Goal: Find specific page/section: Find specific page/section

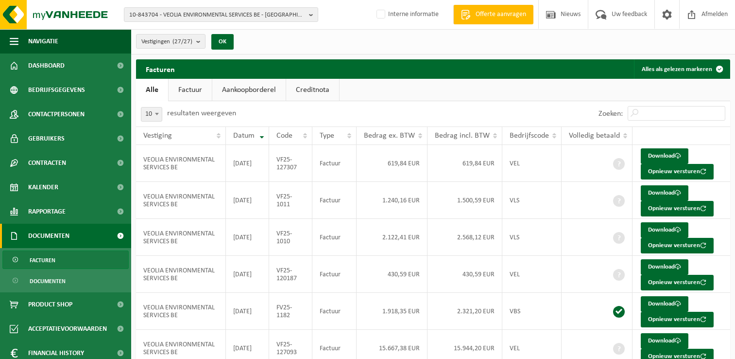
scroll to position [188, 0]
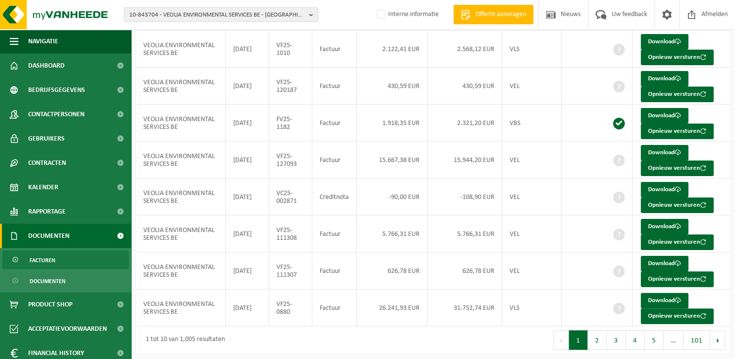
click at [142, 15] on span "10-843704 - VEOLIA ENVIRONMENTAL SERVICES BE - [GEOGRAPHIC_DATA][PERSON_NAME]" at bounding box center [217, 15] width 176 height 15
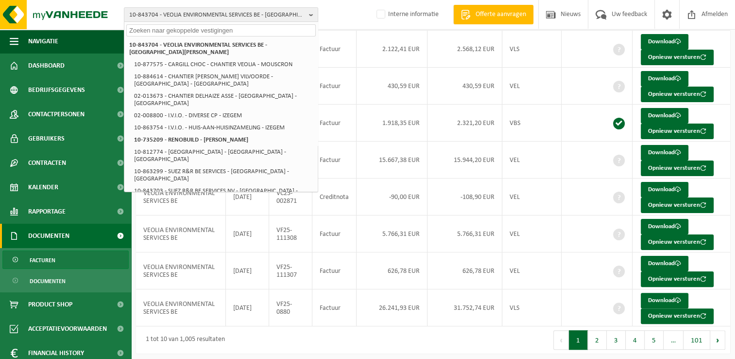
paste input "01-902340"
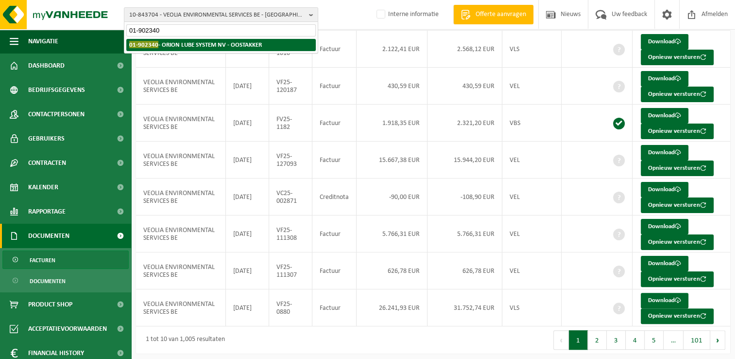
type input "01-902340"
click at [162, 45] on strong "01-902340 - ORION LUBE SYSTEM NV - OOSTAKKER" at bounding box center [195, 44] width 133 height 7
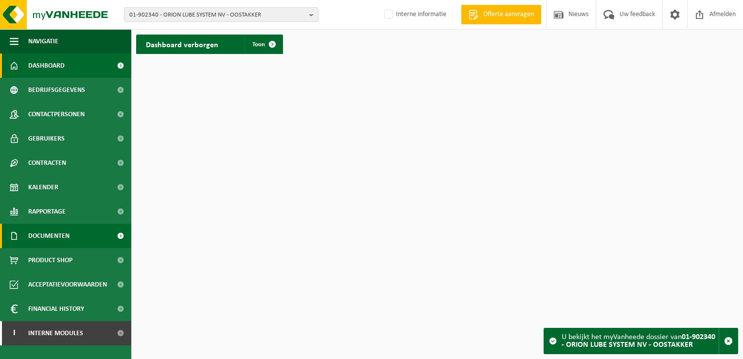
click at [65, 237] on span "Documenten" at bounding box center [48, 236] width 41 height 24
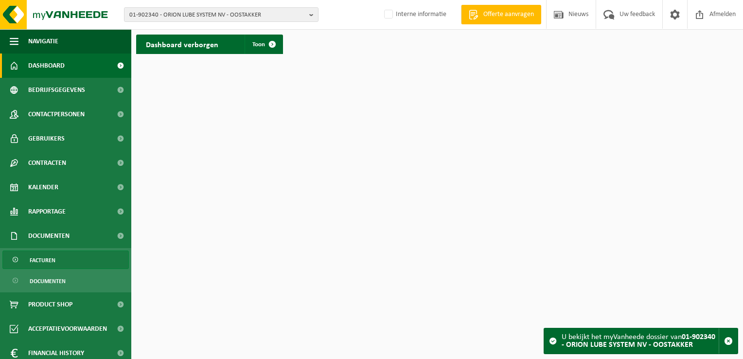
click at [66, 251] on link "Facturen" at bounding box center [65, 259] width 126 height 18
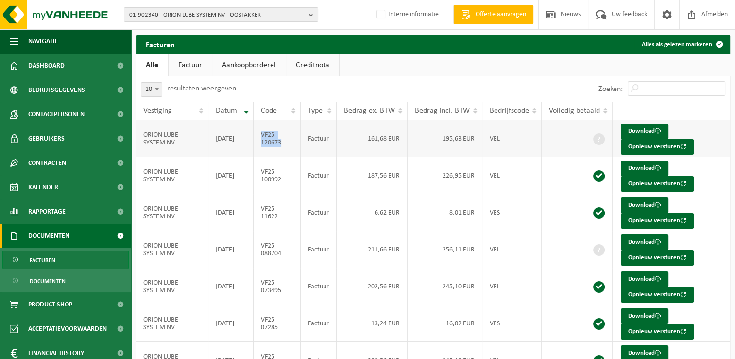
drag, startPoint x: 288, startPoint y: 143, endPoint x: 260, endPoint y: 135, distance: 28.8
click at [260, 135] on td "VF25-120673" at bounding box center [277, 138] width 47 height 37
copy td "VF25-120673"
